Goal: Navigation & Orientation: Find specific page/section

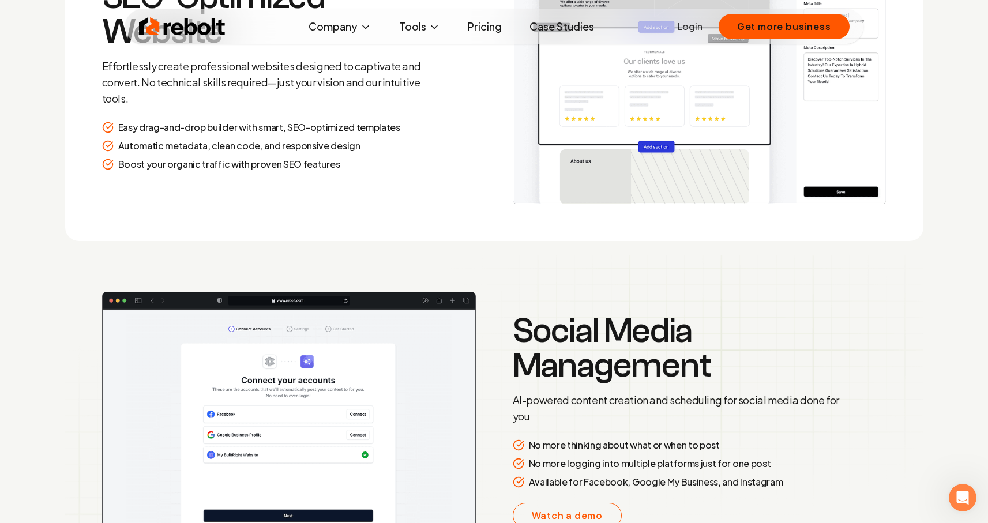
scroll to position [1699, 0]
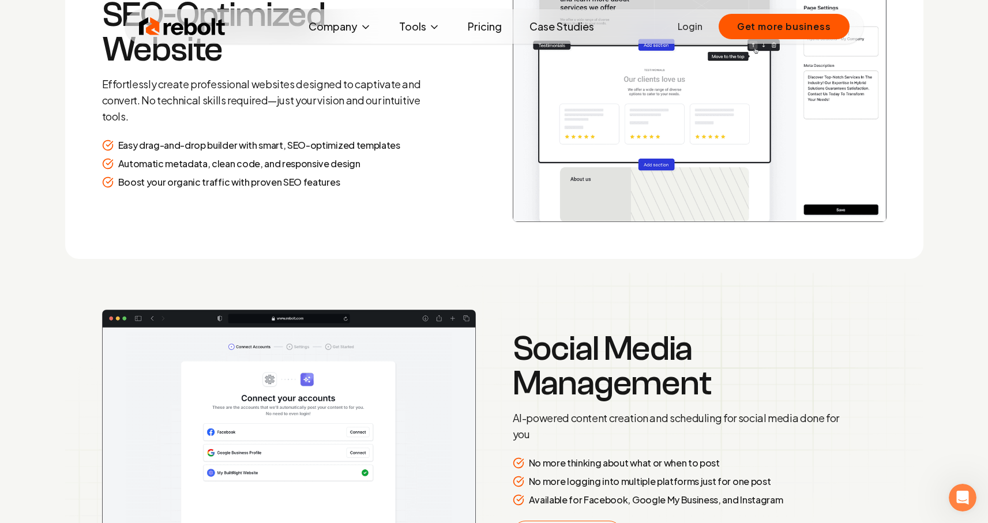
click at [497, 27] on link "Pricing" at bounding box center [485, 26] width 53 height 23
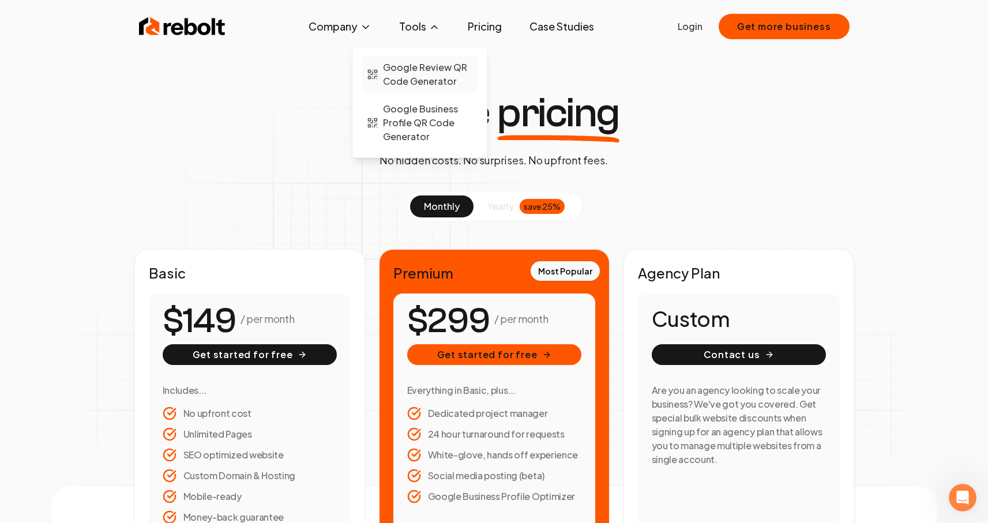
click at [427, 77] on span "Google Review QR Code Generator" at bounding box center [428, 75] width 90 height 28
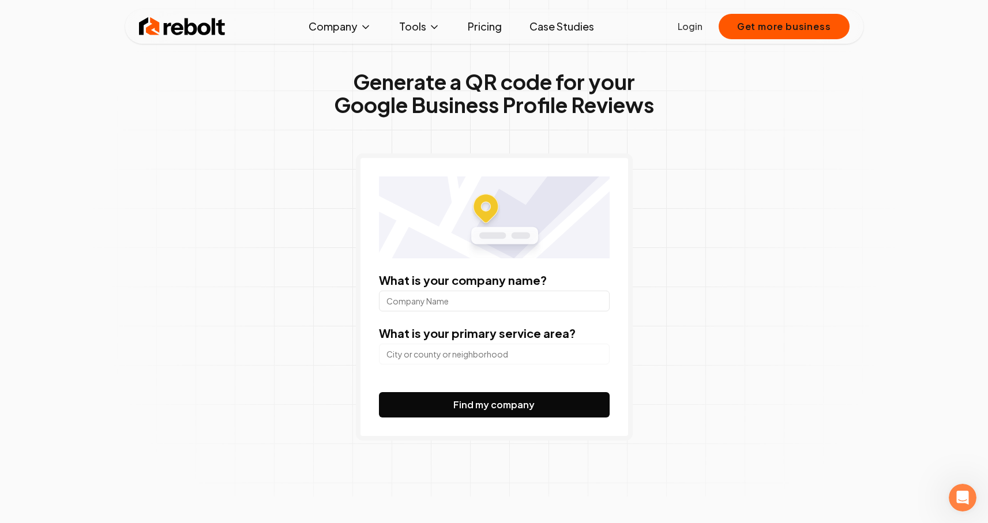
scroll to position [23, 0]
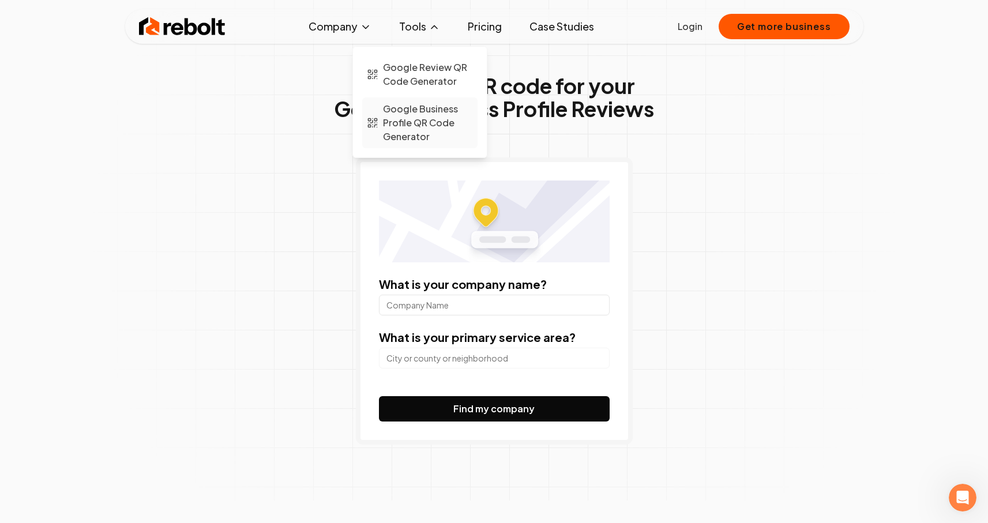
click at [425, 126] on span "Google Business Profile QR Code Generator" at bounding box center [428, 123] width 90 height 42
